Goal: Complete application form: Complete application form

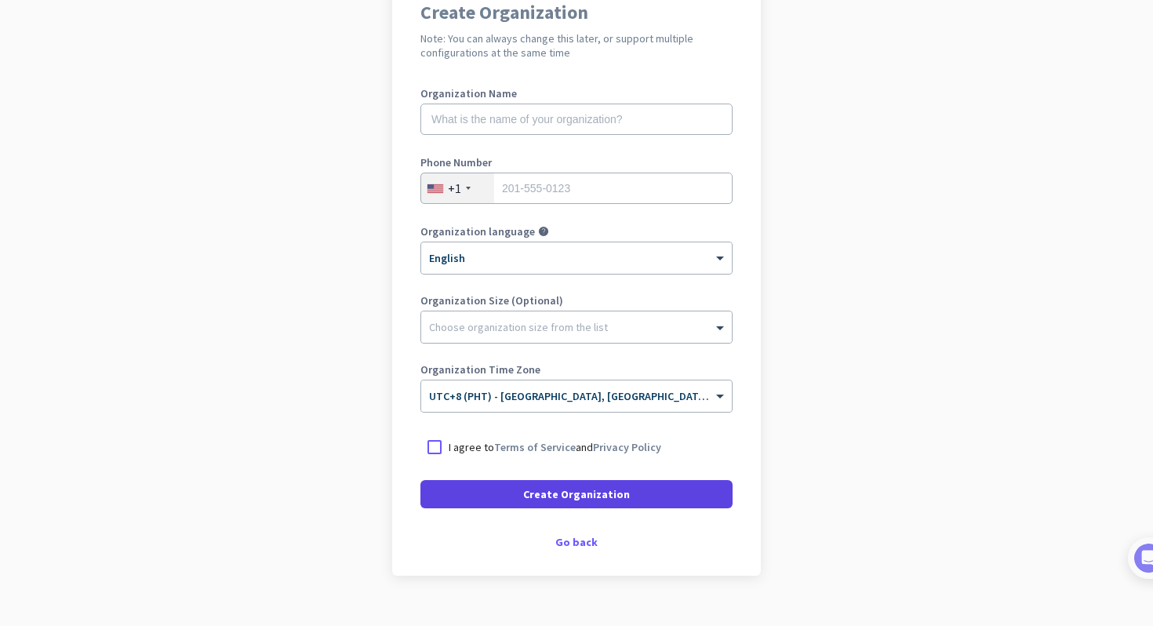
scroll to position [144, 0]
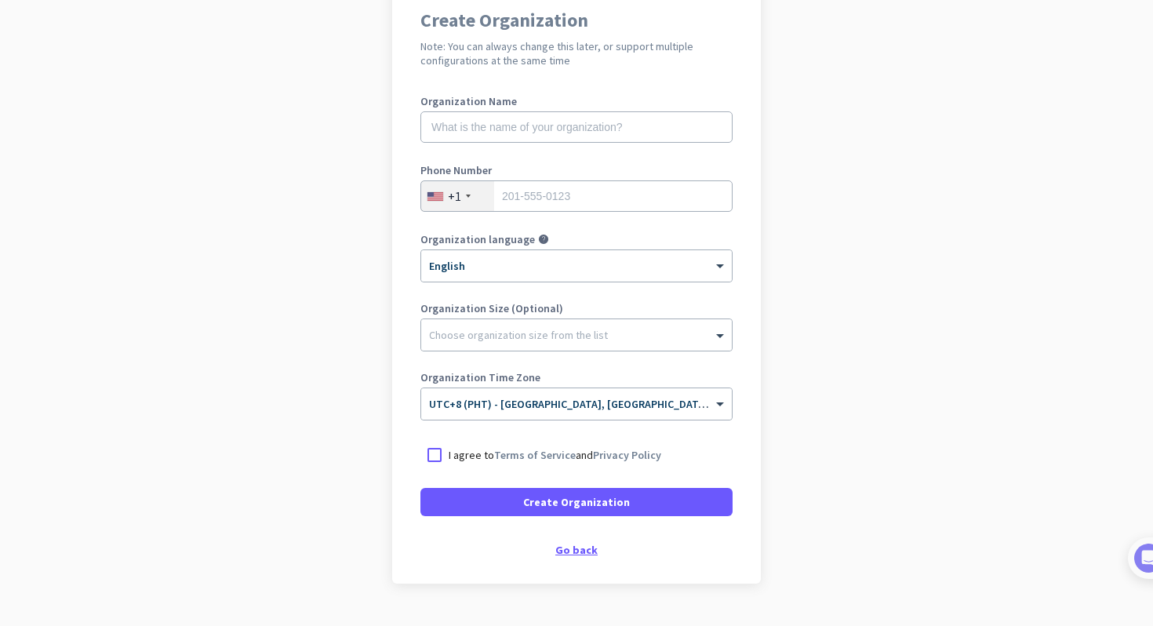
click at [581, 547] on div "Go back" at bounding box center [576, 549] width 312 height 11
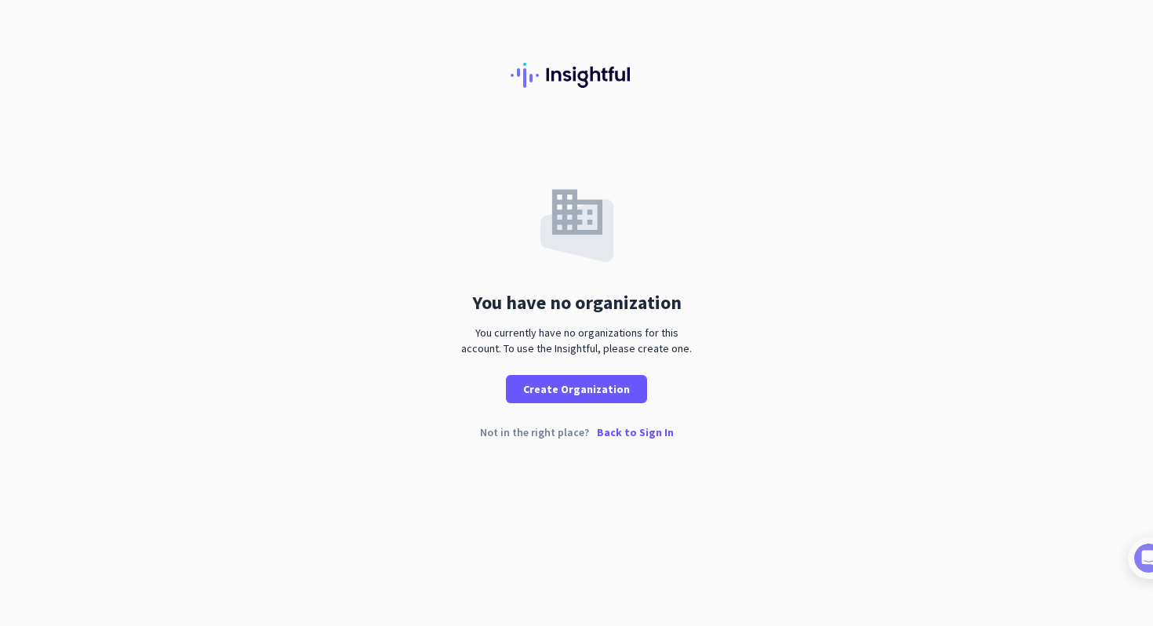
click at [634, 435] on p "Back to Sign In" at bounding box center [635, 432] width 77 height 11
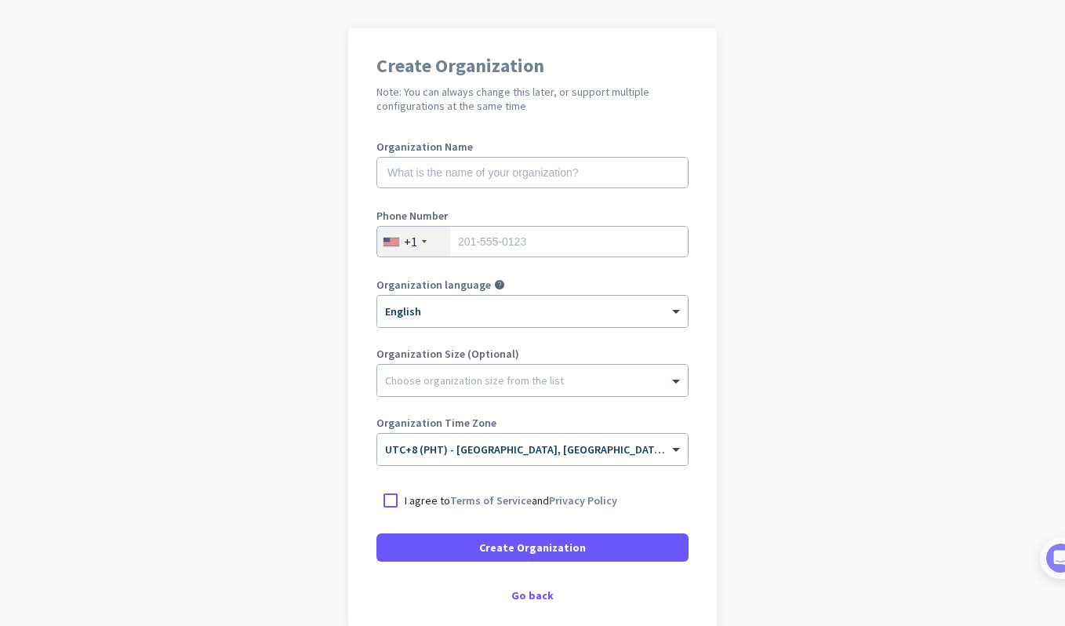
scroll to position [93, 0]
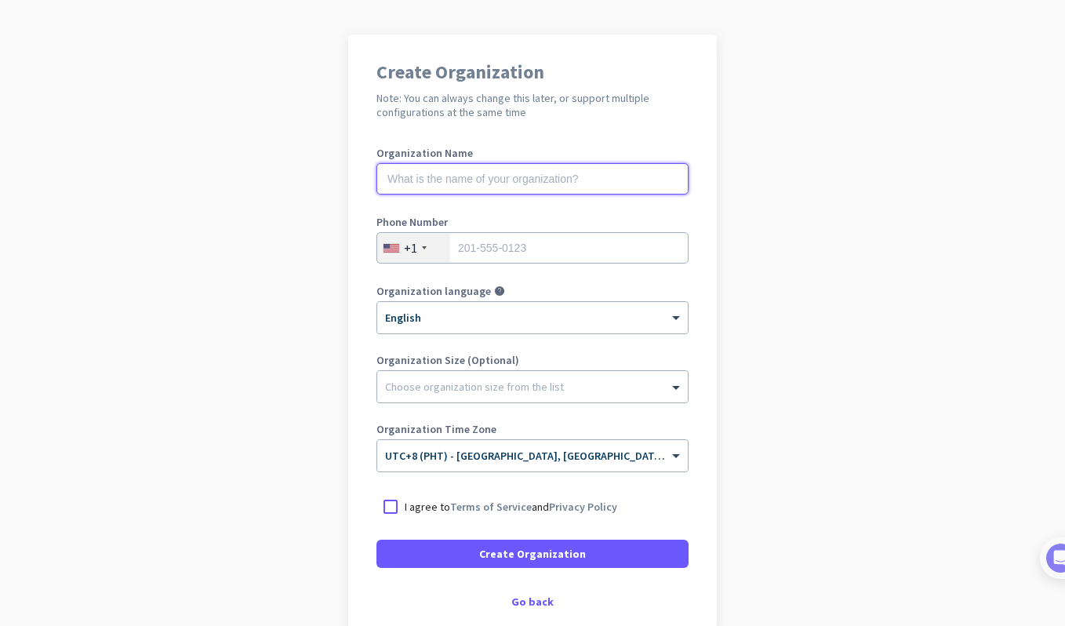
click at [602, 188] on input "text" at bounding box center [532, 178] width 312 height 31
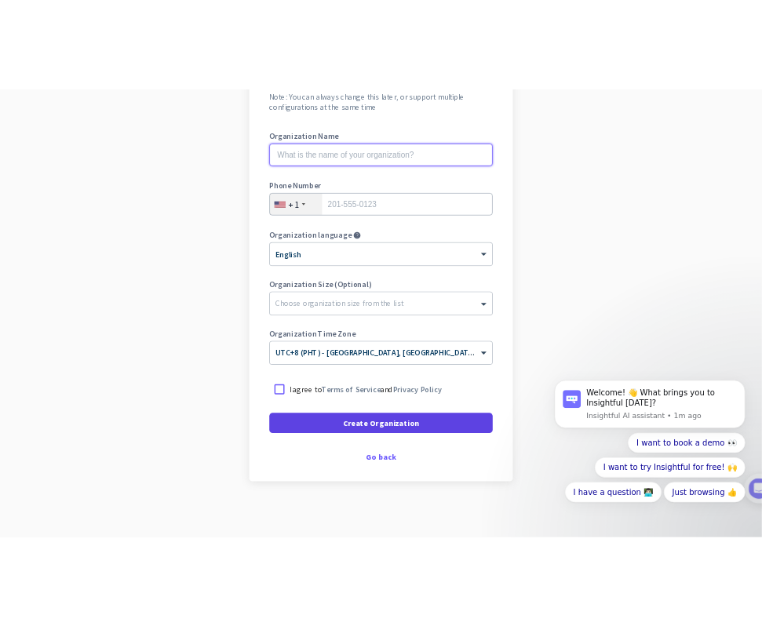
scroll to position [137, 0]
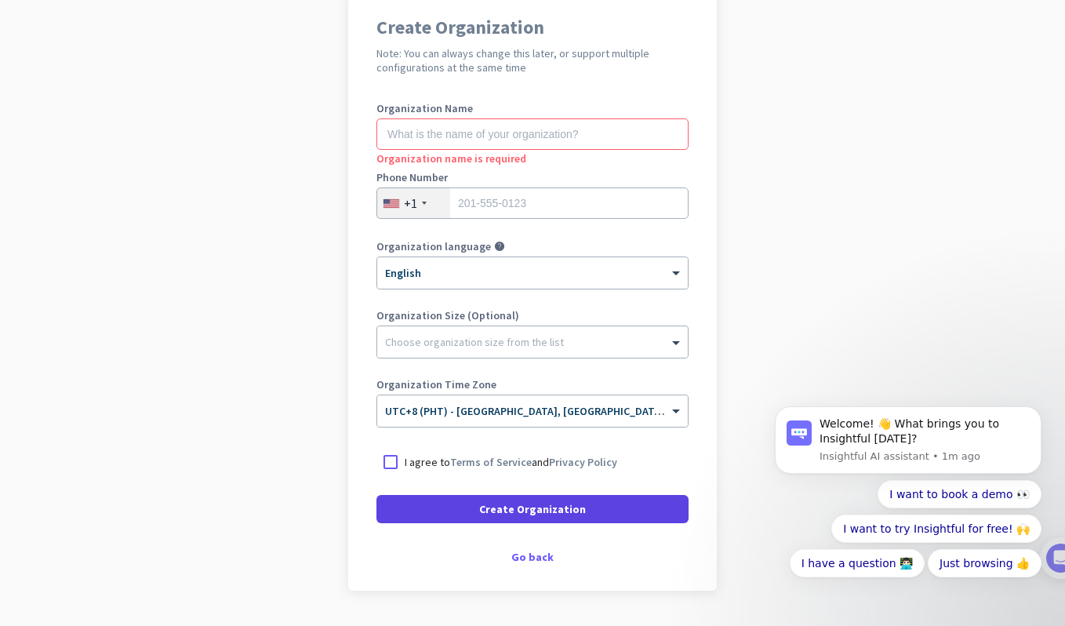
click at [549, 464] on link "Privacy Policy" at bounding box center [583, 462] width 68 height 14
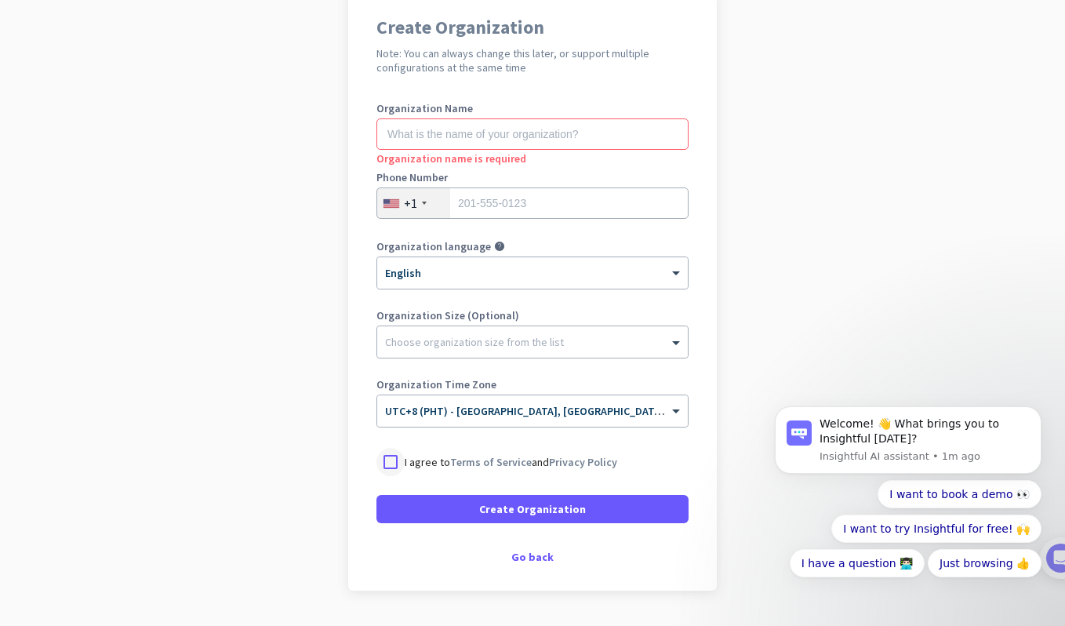
click at [386, 461] on div at bounding box center [390, 462] width 28 height 28
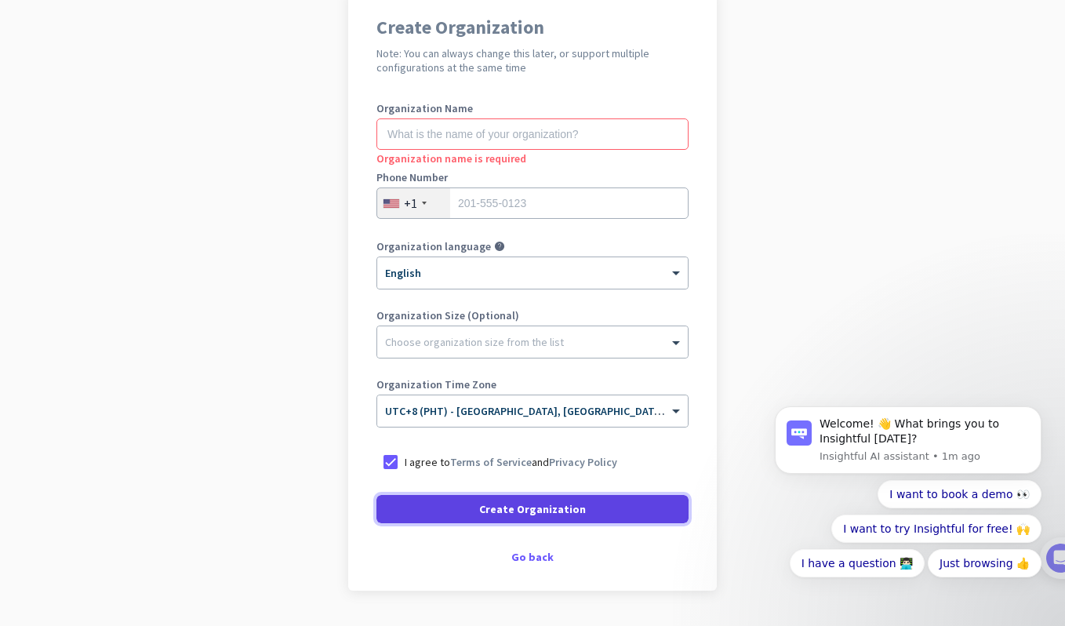
click at [510, 509] on span "Create Organization" at bounding box center [532, 509] width 107 height 16
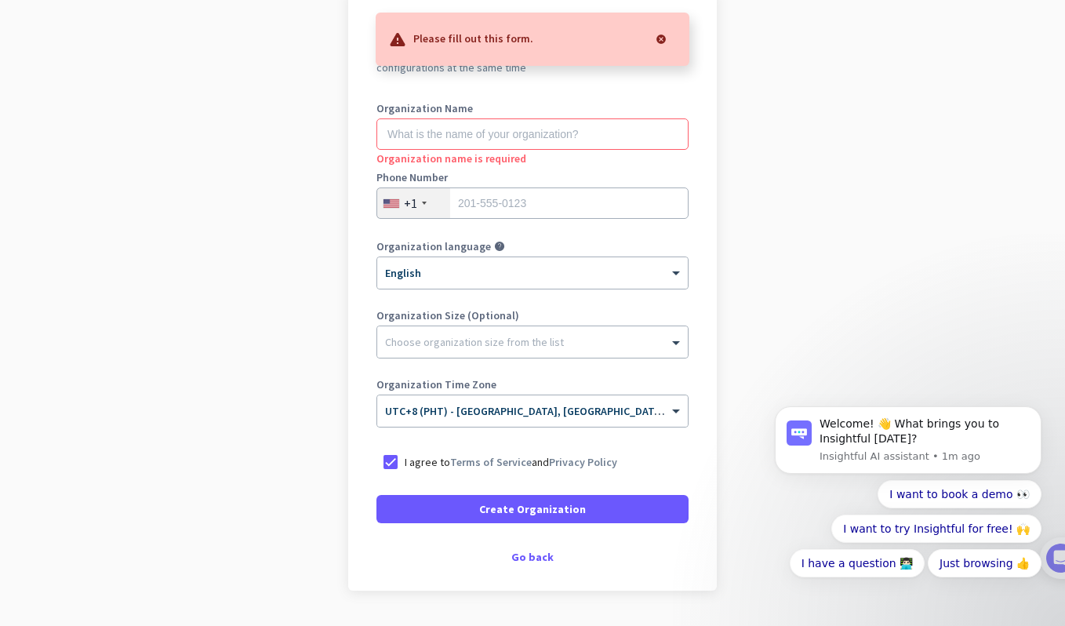
click at [656, 26] on div at bounding box center [660, 39] width 31 height 31
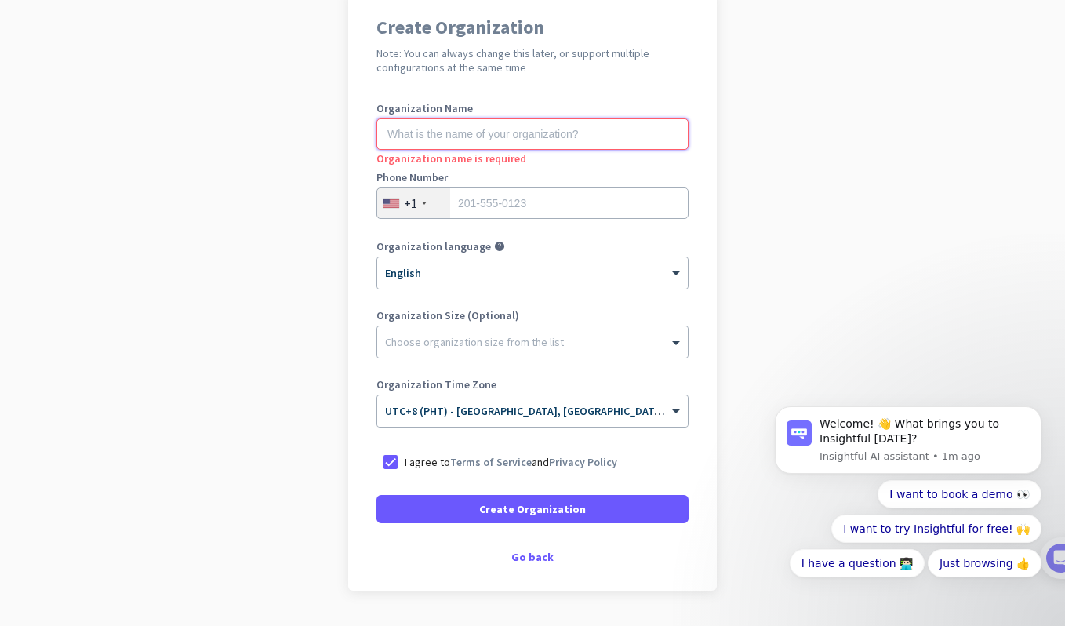
click at [467, 144] on input "text" at bounding box center [532, 133] width 312 height 31
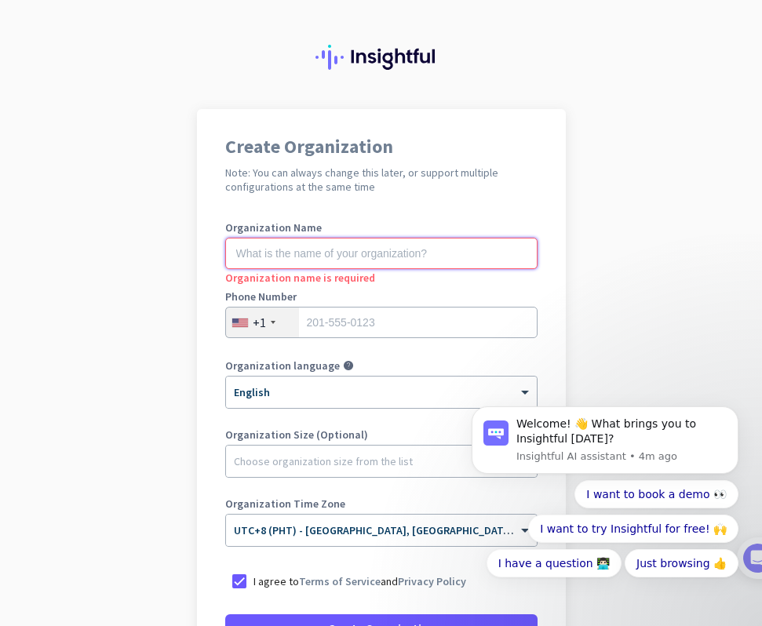
scroll to position [0, 0]
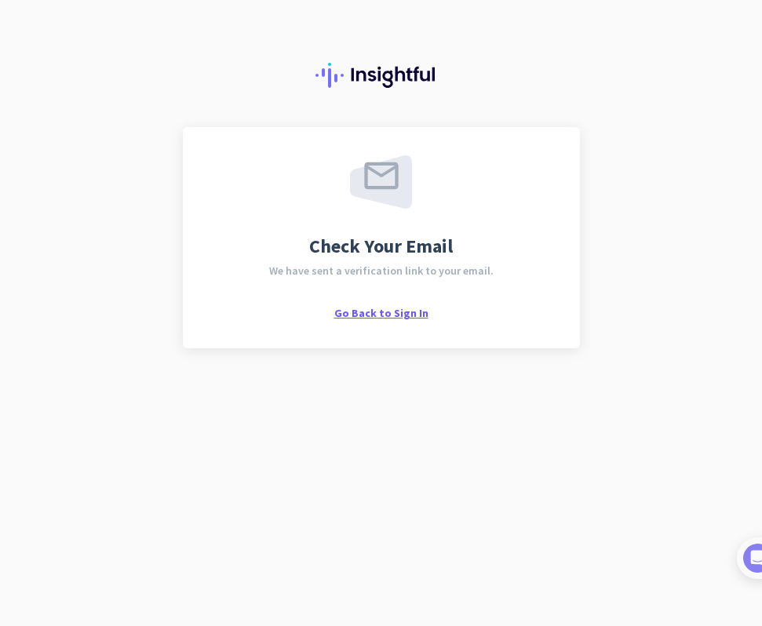
click at [387, 315] on span "Go Back to Sign In" at bounding box center [381, 313] width 94 height 14
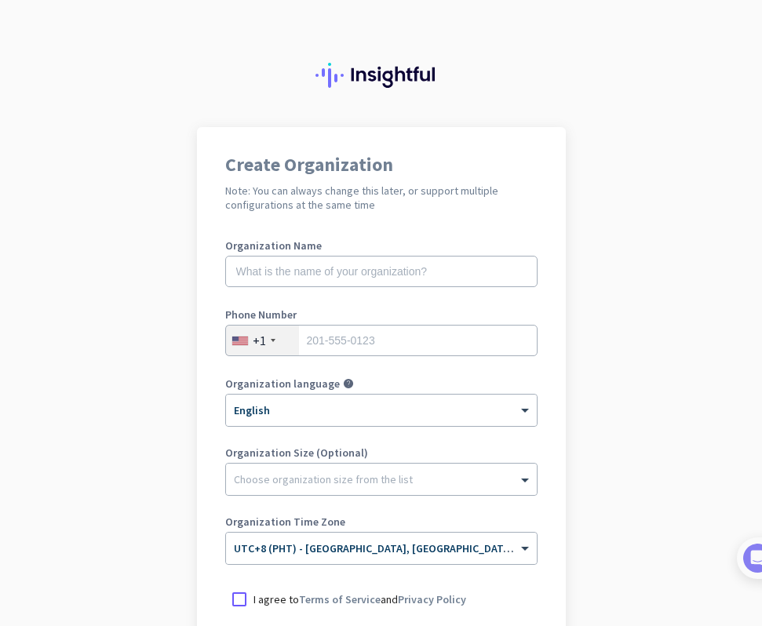
scroll to position [180, 0]
